Goal: Task Accomplishment & Management: Manage account settings

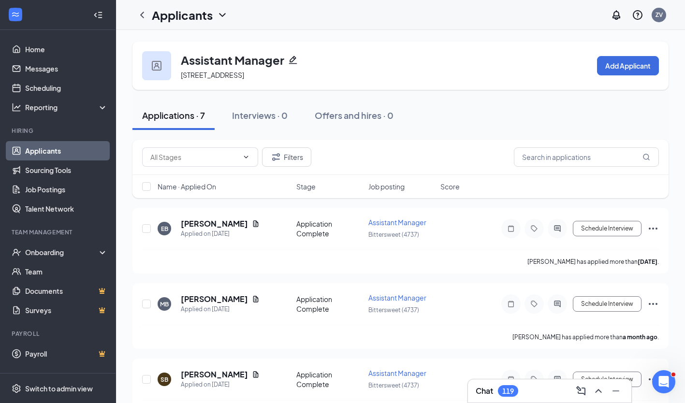
click at [74, 145] on link "Applicants" at bounding box center [66, 150] width 83 height 19
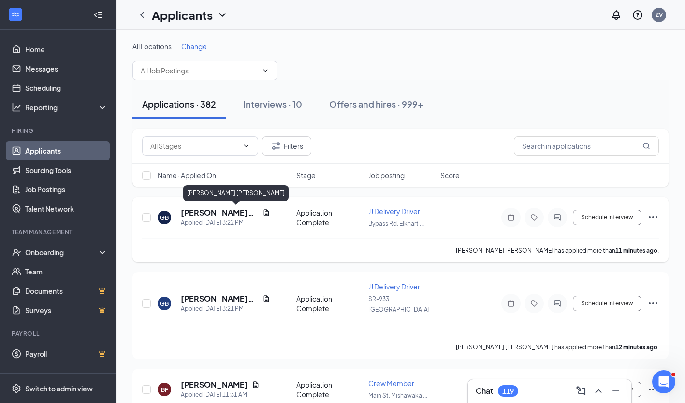
click at [215, 216] on h5 "[PERSON_NAME] [PERSON_NAME]" at bounding box center [220, 213] width 78 height 11
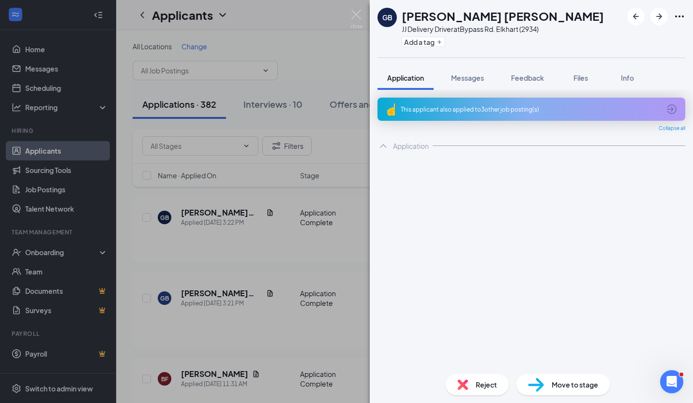
click at [258, 246] on div "GB [PERSON_NAME] [PERSON_NAME] Delivery Driver at Bypass Rd. Elkhart (2934) Add…" at bounding box center [346, 201] width 693 height 403
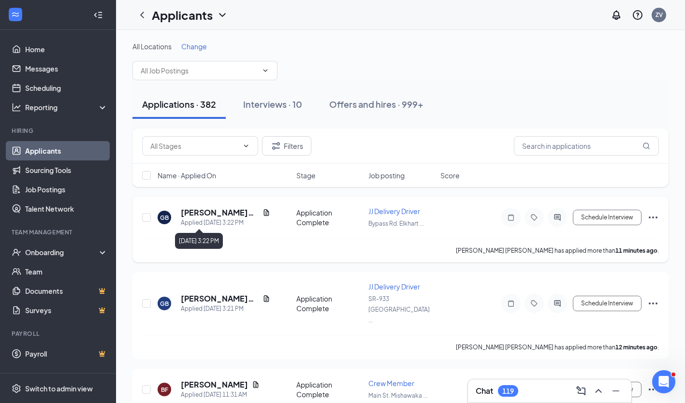
click at [219, 219] on div "Applied [DATE] 3:22 PM" at bounding box center [225, 223] width 89 height 10
click at [219, 217] on h5 "[PERSON_NAME] [PERSON_NAME]" at bounding box center [220, 213] width 78 height 11
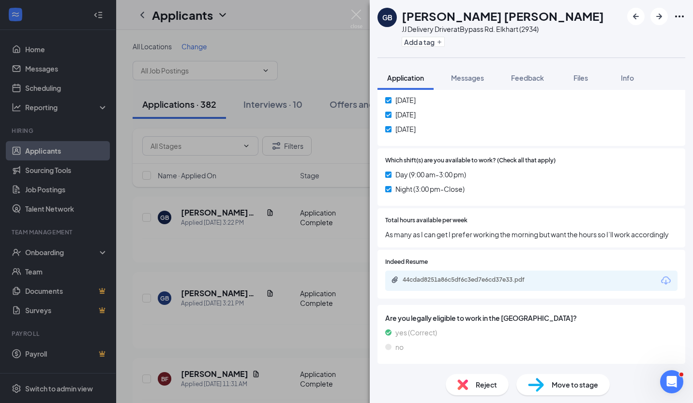
scroll to position [471, 0]
click at [444, 280] on div "44cdad8251a86c5df6c3ed7e6cd37e33.pdf" at bounding box center [469, 280] width 135 height 8
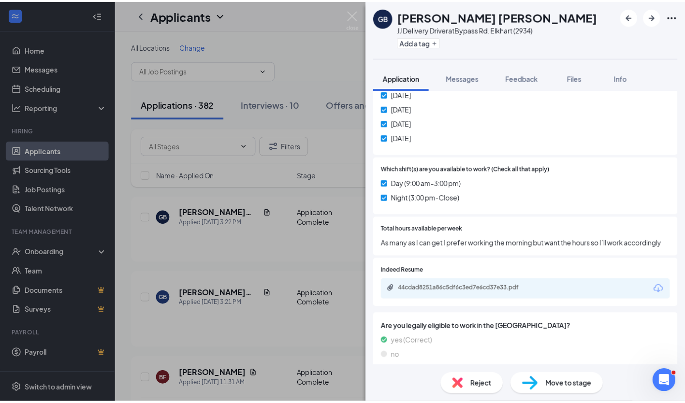
scroll to position [451, 0]
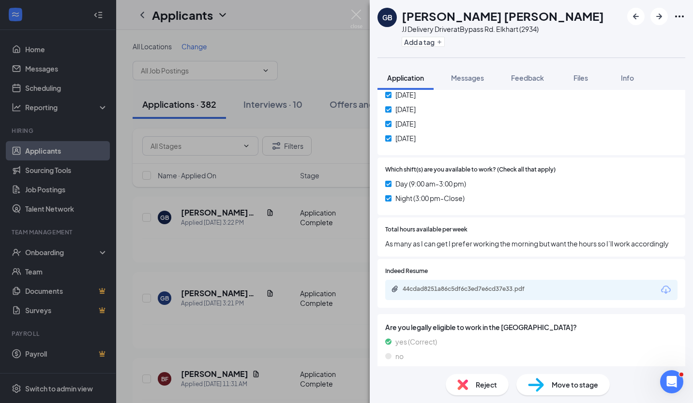
click at [327, 161] on div "GB [PERSON_NAME] [PERSON_NAME] Delivery Driver at Bypass Rd. Elkhart (2934) Add…" at bounding box center [346, 201] width 693 height 403
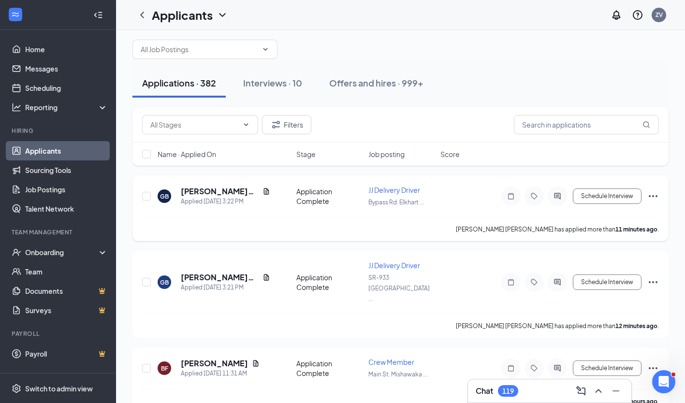
scroll to position [22, 0]
click at [652, 197] on icon "Ellipses" at bounding box center [654, 196] width 12 height 12
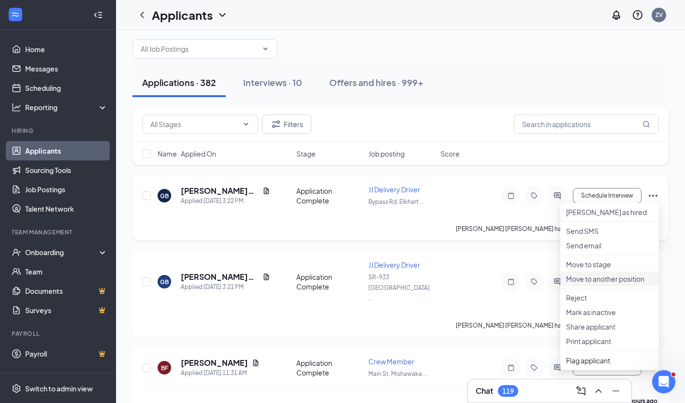
click at [599, 284] on p "Move to another position" at bounding box center [609, 279] width 87 height 10
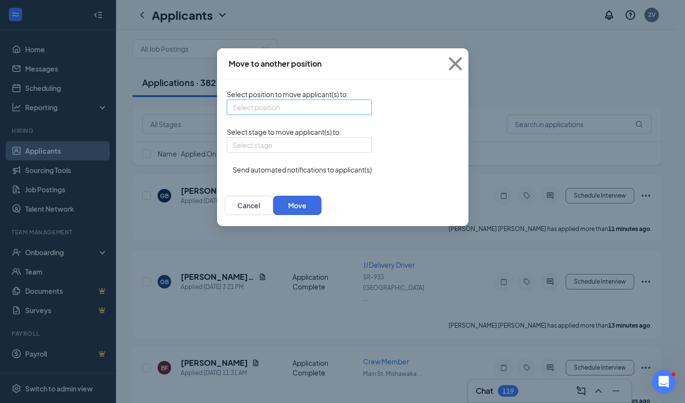
click at [305, 111] on div "Select position" at bounding box center [299, 107] width 145 height 15
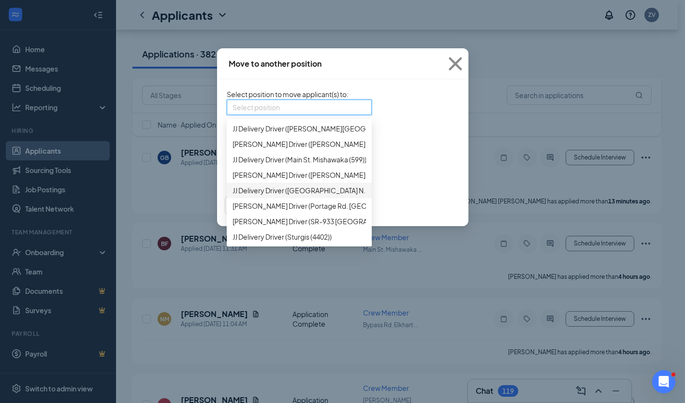
scroll to position [620, 0]
click at [249, 10] on span "JJ Delivery Driver (Bittersweet (4737))" at bounding box center [290, 5] width 115 height 11
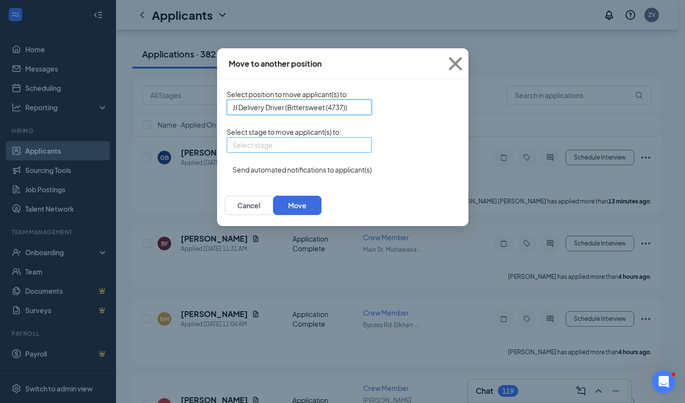
click at [293, 152] on input "search" at bounding box center [296, 145] width 127 height 15
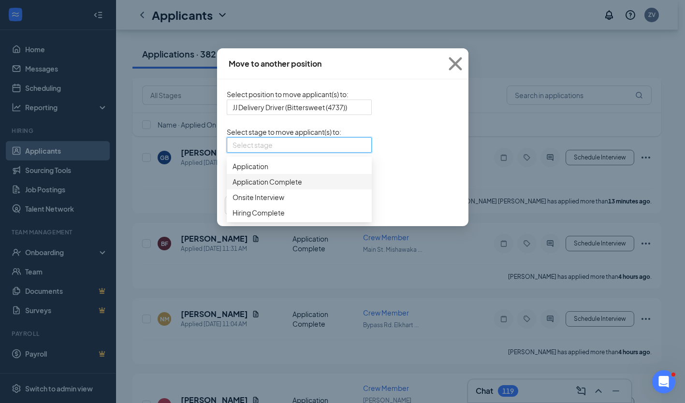
click at [233, 187] on span "Application Complete" at bounding box center [268, 182] width 70 height 11
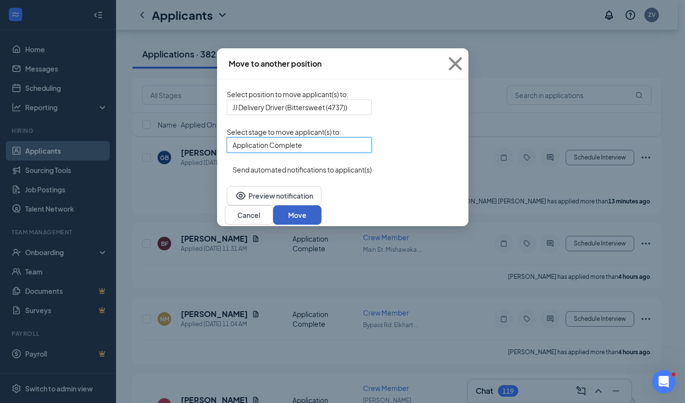
click at [322, 225] on button "Move" at bounding box center [297, 215] width 48 height 19
